Goal: Information Seeking & Learning: Understand process/instructions

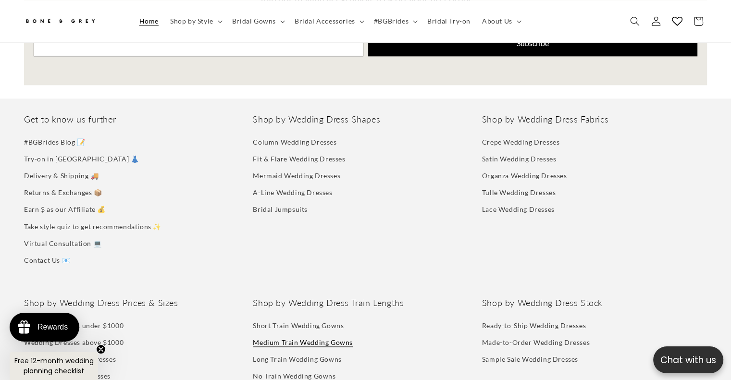
scroll to position [4886, 0]
